Goal: Task Accomplishment & Management: Complete application form

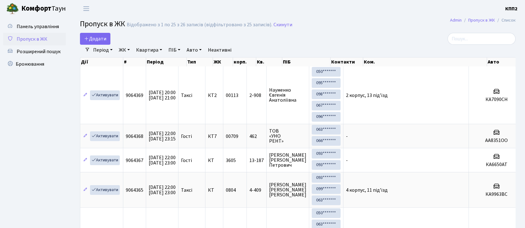
select select "25"
click at [487, 41] on input "search" at bounding box center [481, 39] width 68 height 12
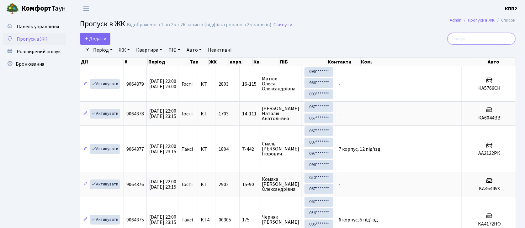
click at [473, 43] on input "search" at bounding box center [481, 39] width 68 height 12
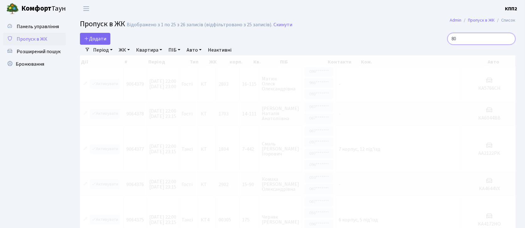
type input "8"
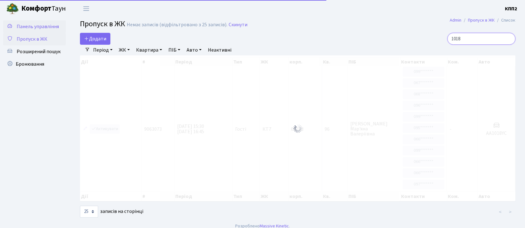
type input "1018"
click at [35, 25] on span "Панель управління" at bounding box center [38, 26] width 42 height 7
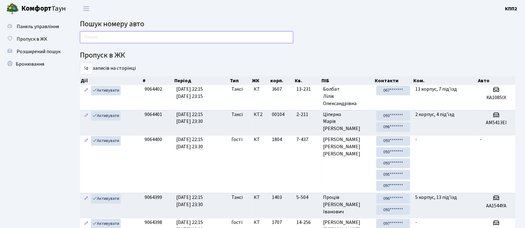
click at [99, 36] on input "text" at bounding box center [186, 37] width 213 height 12
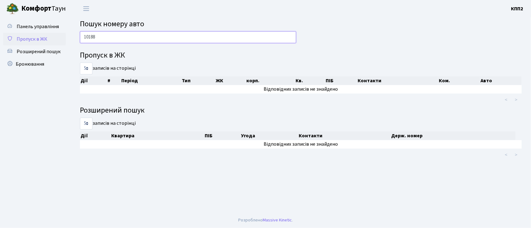
type input "10188"
click at [12, 38] on icon at bounding box center [10, 38] width 6 height 6
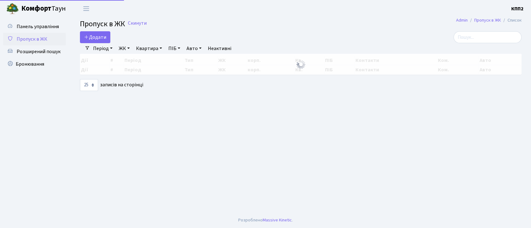
select select "25"
click at [89, 41] on link "Додати" at bounding box center [95, 37] width 30 height 12
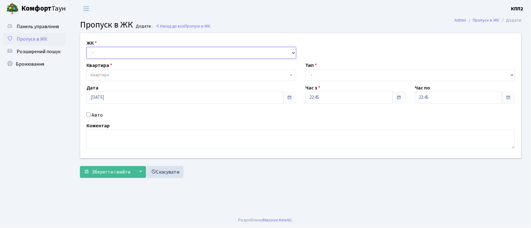
click at [138, 56] on select "- КТ, вул. Регенераторна, 4 КТ2, просп. Соборності, 17 КТ3, вул. Березнева, 16 …" at bounding box center [191, 53] width 210 height 12
select select "271"
click at [86, 47] on select "- КТ, вул. Регенераторна, 4 КТ2, просп. Соборності, 17 КТ3, вул. Березнева, 16 …" at bounding box center [191, 53] width 210 height 12
select select
click at [88, 116] on input "Авто" at bounding box center [88, 115] width 4 height 4
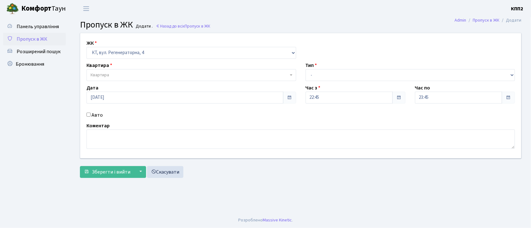
checkbox input "true"
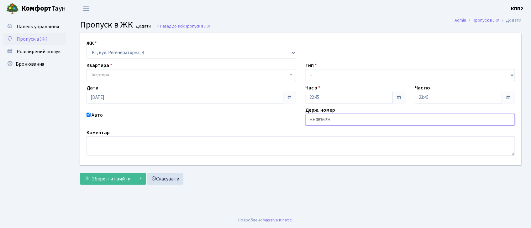
type input "НН0836РН"
click at [175, 71] on span "Квартира" at bounding box center [191, 75] width 210 height 12
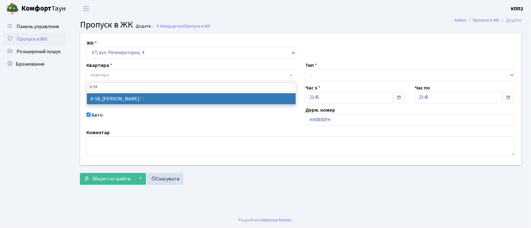
type input "6-58"
select select "5283"
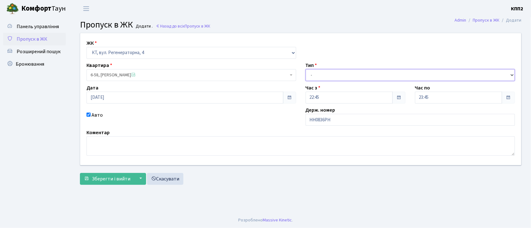
click at [364, 76] on select "- Доставка Таксі Гості Сервіс" at bounding box center [411, 75] width 210 height 12
select select "2"
click at [306, 69] on select "- Доставка Таксі Гості Сервіс" at bounding box center [411, 75] width 210 height 12
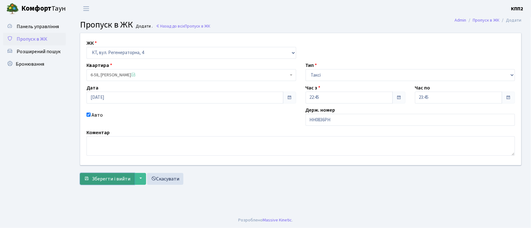
click at [95, 181] on span "Зберегти і вийти" at bounding box center [111, 179] width 39 height 7
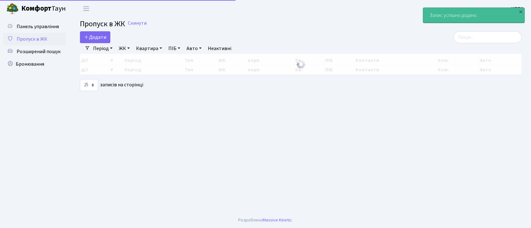
select select "25"
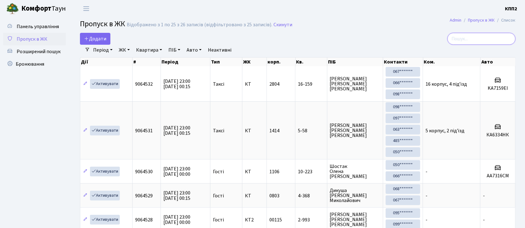
click at [483, 37] on input "search" at bounding box center [481, 39] width 68 height 12
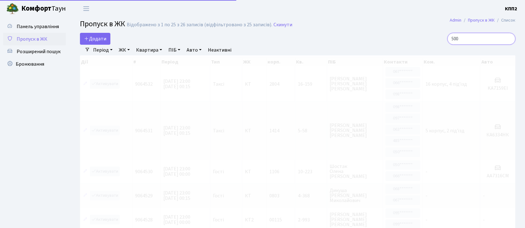
type input "5001"
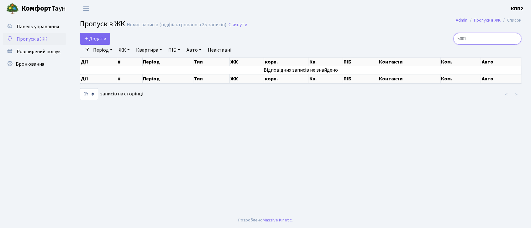
click at [513, 38] on input "5001" at bounding box center [487, 39] width 68 height 12
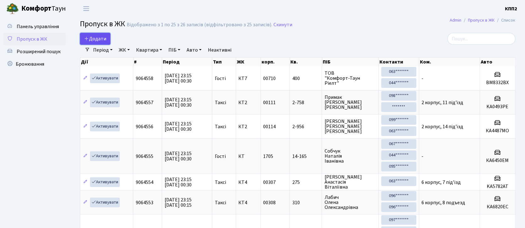
click at [93, 36] on span "Додати" at bounding box center [95, 38] width 22 height 7
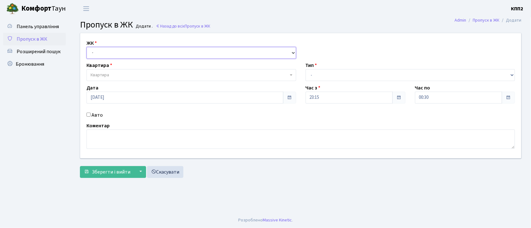
click at [100, 53] on select "- КТ, вул. Регенераторна, 4 КТ2, просп. Соборності, 17 КТ3, вул. Березнева, 16 …" at bounding box center [191, 53] width 210 height 12
select select "271"
click at [86, 47] on select "- КТ, вул. Регенераторна, 4 КТ2, просп. Соборності, 17 КТ3, вул. Березнева, 16 …" at bounding box center [191, 53] width 210 height 12
select select
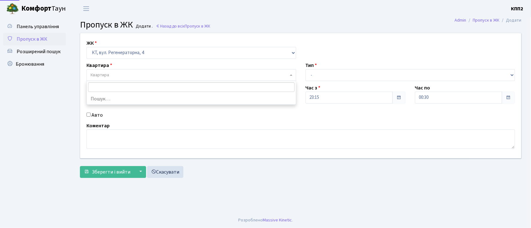
click at [108, 76] on span "Квартира" at bounding box center [100, 75] width 18 height 6
type input "14"
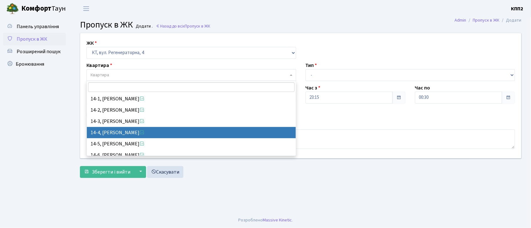
click at [414, 128] on div "Коментар" at bounding box center [301, 135] width 438 height 27
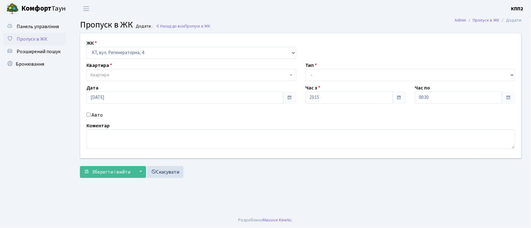
click at [86, 115] on input "Авто" at bounding box center [88, 115] width 4 height 4
checkbox input "true"
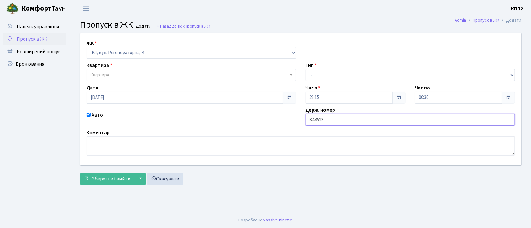
type input "КА4523НМ"
click at [204, 76] on span "Квартира" at bounding box center [190, 75] width 198 height 6
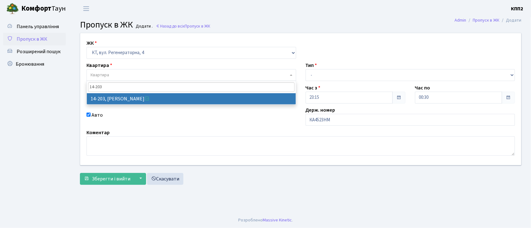
type input "14-203"
select select "7580"
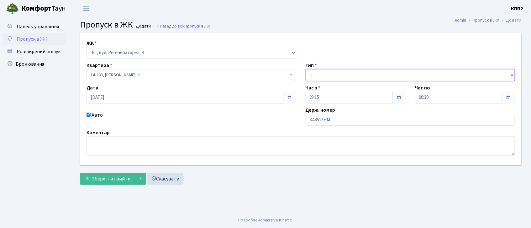
click at [334, 77] on select "- Доставка Таксі Гості Сервіс" at bounding box center [411, 75] width 210 height 12
select select "2"
click at [306, 69] on select "- Доставка Таксі Гості Сервіс" at bounding box center [411, 75] width 210 height 12
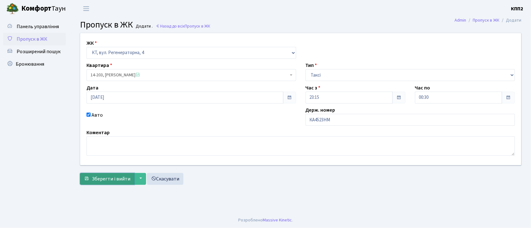
click at [106, 175] on button "Зберегти і вийти" at bounding box center [107, 179] width 55 height 12
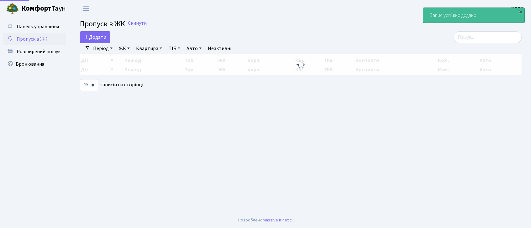
select select "25"
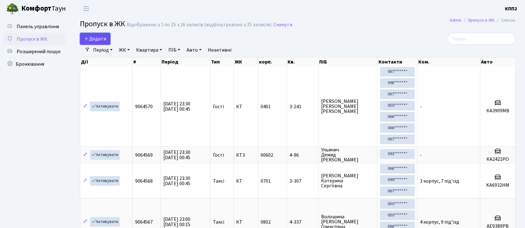
click at [92, 42] on span "Додати" at bounding box center [95, 38] width 22 height 7
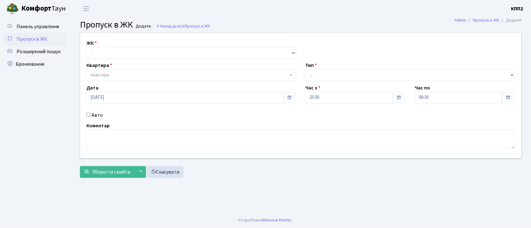
click at [89, 115] on input "Авто" at bounding box center [88, 115] width 4 height 4
checkbox input "true"
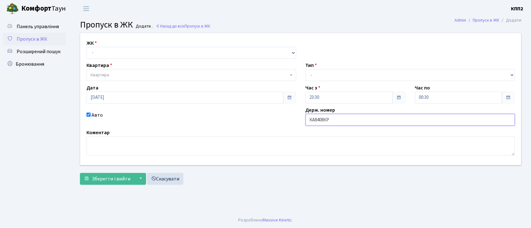
type input "КА8408КР"
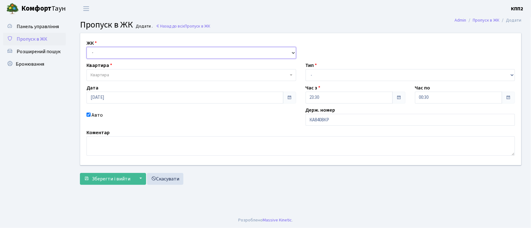
click at [160, 52] on select "- КТ, вул. Регенераторна, 4 КТ2, просп. Соборності, 17 КТ3, вул. Березнева, 16 …" at bounding box center [191, 53] width 210 height 12
select select "271"
click at [86, 47] on select "- КТ, вул. Регенераторна, 4 КТ2, просп. Соборності, 17 КТ3, вул. Березнева, 16 …" at bounding box center [191, 53] width 210 height 12
select select
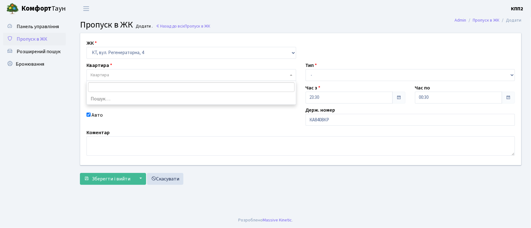
click at [169, 74] on span "Квартира" at bounding box center [190, 75] width 198 height 6
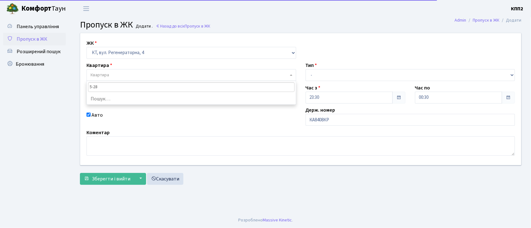
type input "5-280"
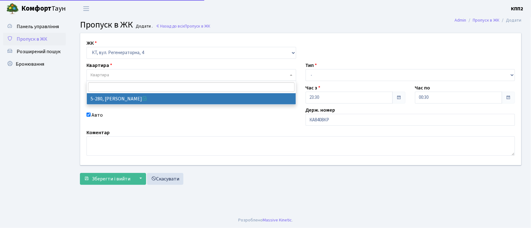
select select "2291"
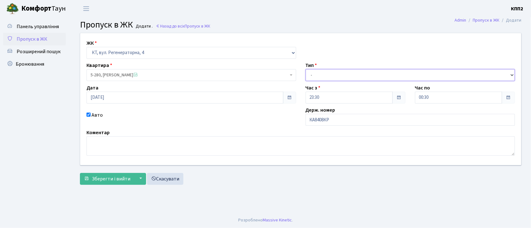
click at [365, 76] on select "- Доставка Таксі Гості Сервіс" at bounding box center [411, 75] width 210 height 12
select select "3"
click at [306, 69] on select "- Доставка Таксі Гості Сервіс" at bounding box center [411, 75] width 210 height 12
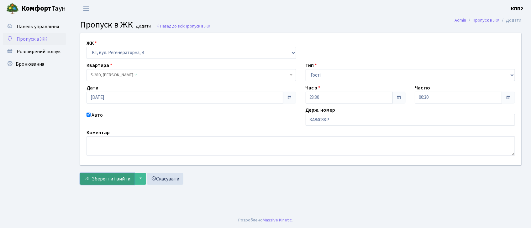
drag, startPoint x: 112, startPoint y: 152, endPoint x: 82, endPoint y: 181, distance: 41.0
click at [82, 181] on button "Зберегти і вийти" at bounding box center [107, 179] width 55 height 12
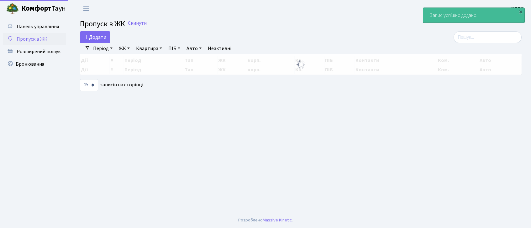
select select "25"
